Goal: Transaction & Acquisition: Purchase product/service

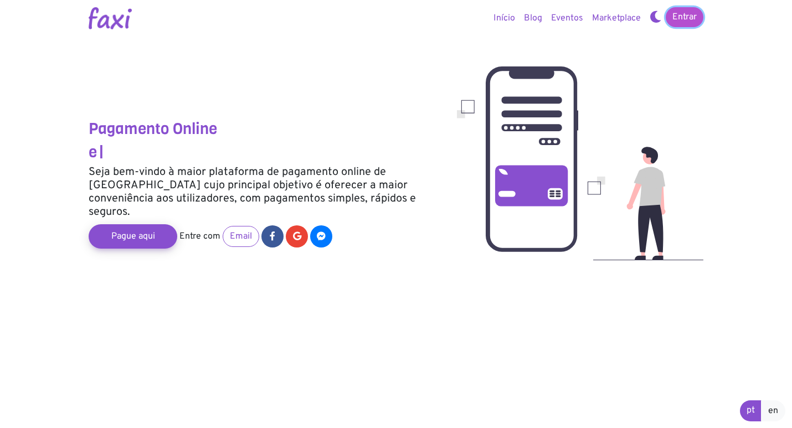
click at [685, 14] on link "Entrar" at bounding box center [684, 17] width 38 height 20
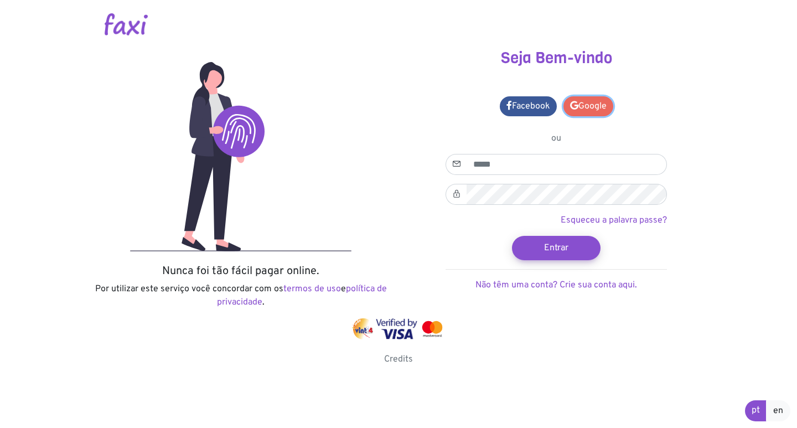
click at [592, 113] on link "Google" at bounding box center [588, 106] width 50 height 20
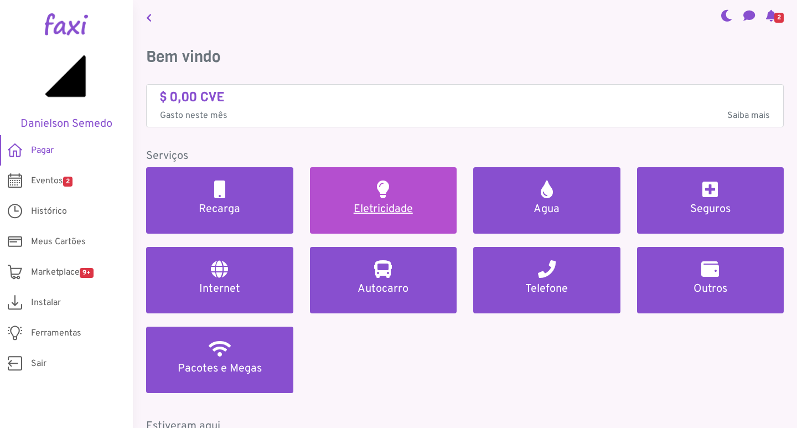
click at [371, 195] on link "Eletricidade" at bounding box center [383, 200] width 147 height 66
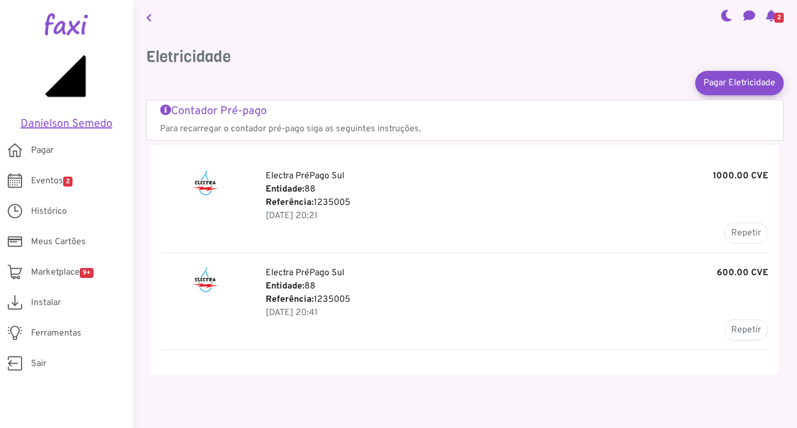
click at [63, 95] on img at bounding box center [66, 76] width 55 height 55
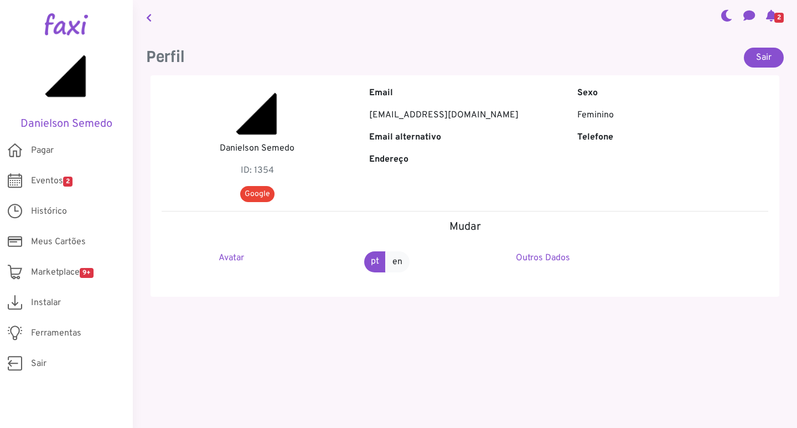
click at [45, 19] on img at bounding box center [66, 24] width 43 height 22
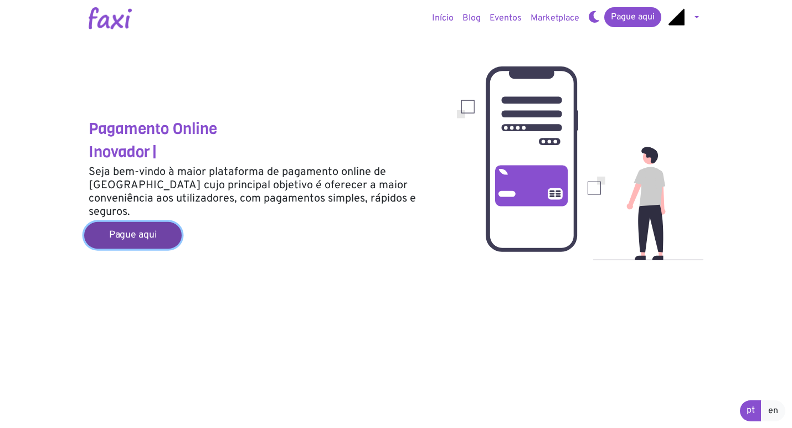
click at [133, 225] on link "Pague aqui" at bounding box center [132, 235] width 97 height 27
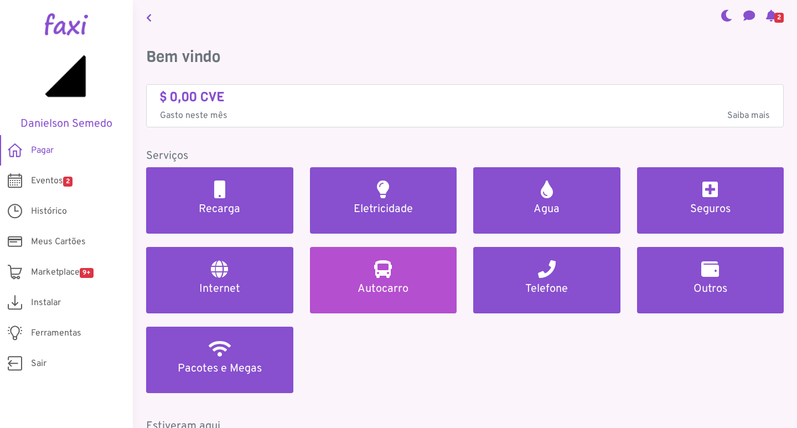
click at [376, 288] on h5 "Autocarro" at bounding box center [383, 288] width 121 height 13
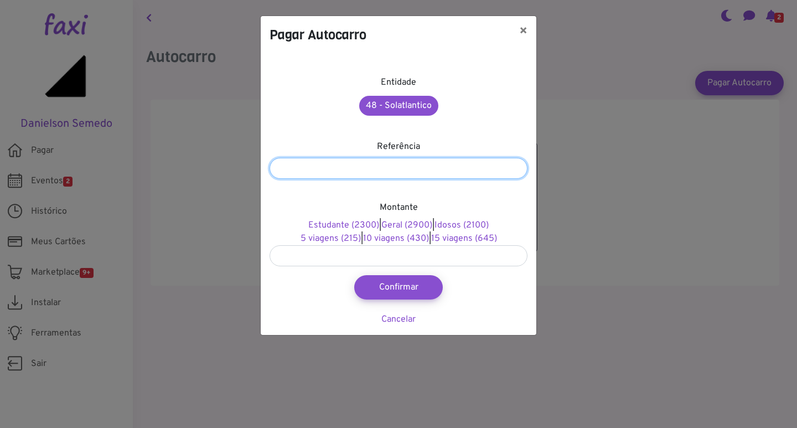
click at [384, 170] on input "number" at bounding box center [399, 168] width 258 height 21
type input "*******"
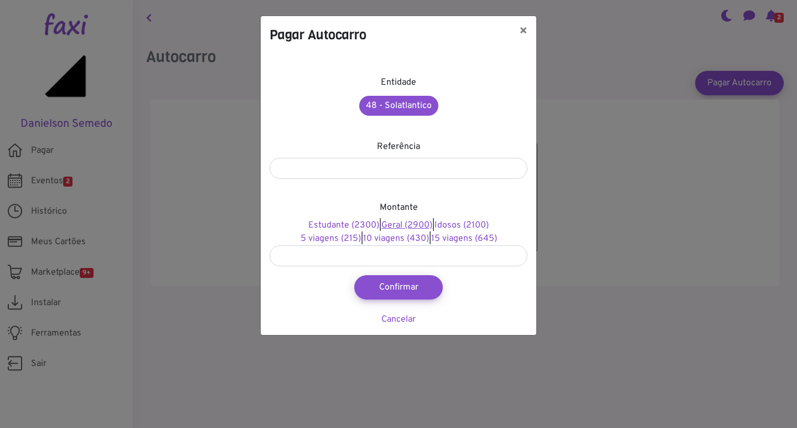
click at [426, 226] on link "Geral (2900)" at bounding box center [406, 225] width 51 height 11
type input "****"
click at [398, 295] on button "Confirmar" at bounding box center [398, 287] width 97 height 27
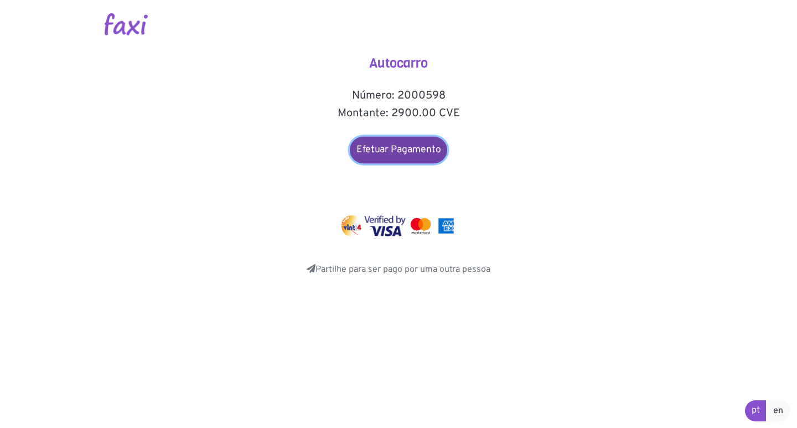
click at [416, 153] on link "Efetuar Pagamento" at bounding box center [398, 150] width 97 height 27
